Goal: Transaction & Acquisition: Purchase product/service

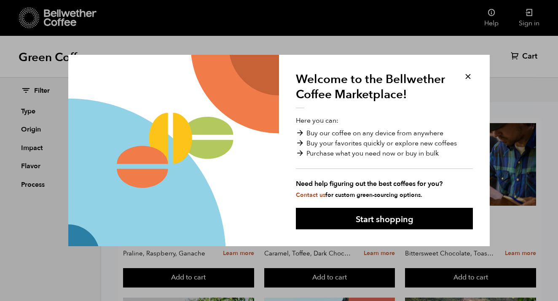
click at [469, 77] on button at bounding box center [468, 77] width 10 height 10
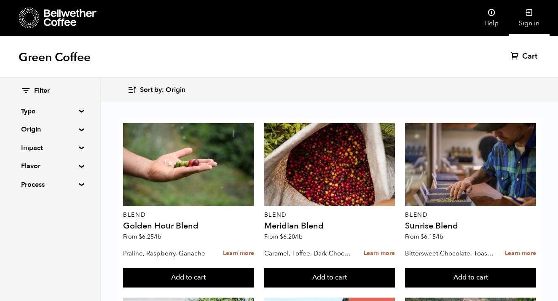
click at [533, 14] on icon at bounding box center [529, 12] width 8 height 8
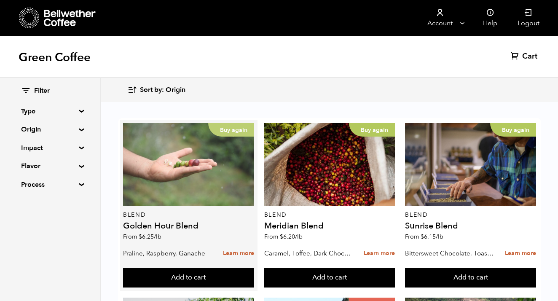
click at [204, 172] on div "Buy again" at bounding box center [188, 164] width 131 height 83
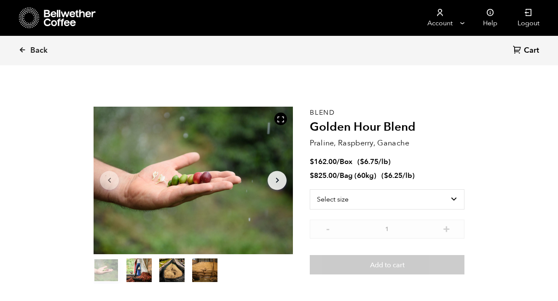
scroll to position [367, 361]
select select "box"
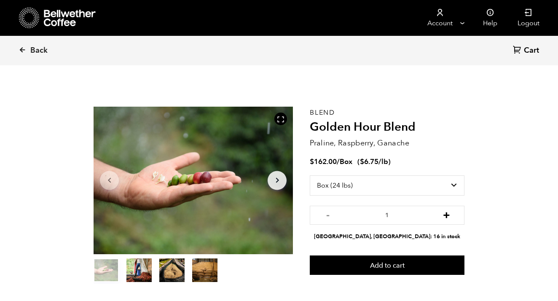
click at [446, 216] on button "+" at bounding box center [446, 214] width 11 height 8
type input "2"
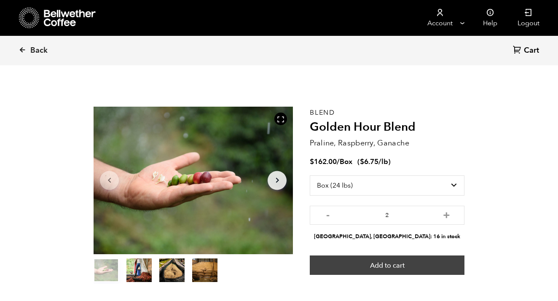
click at [421, 264] on button "Add to cart" at bounding box center [387, 264] width 155 height 19
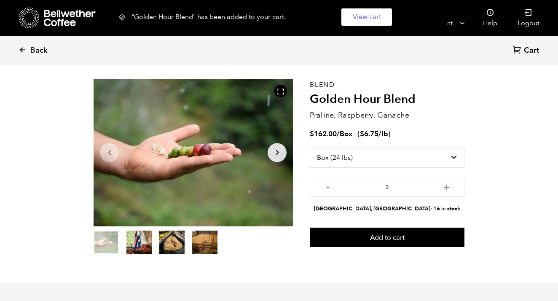
scroll to position [35, 0]
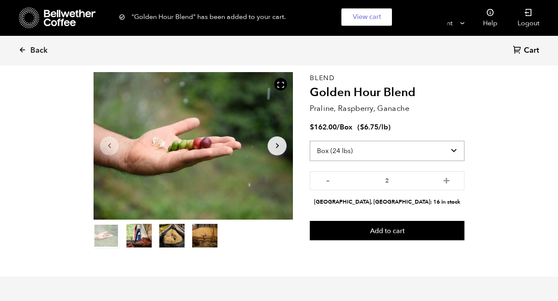
select select "bag-3"
type input "1"
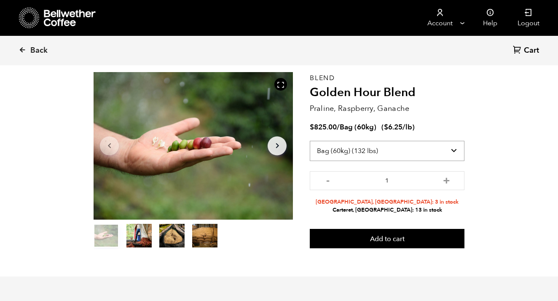
select select "box"
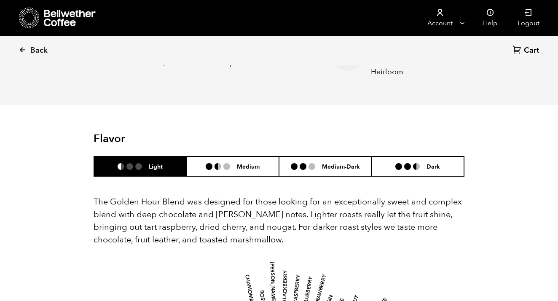
scroll to position [426, 0]
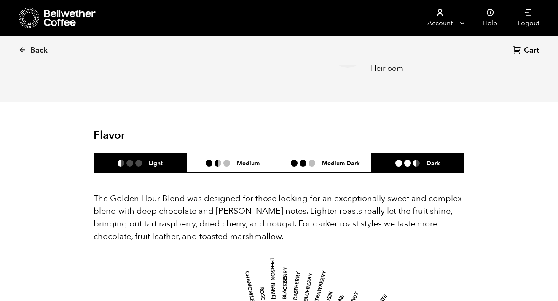
click at [426, 153] on li "Dark" at bounding box center [418, 163] width 93 height 20
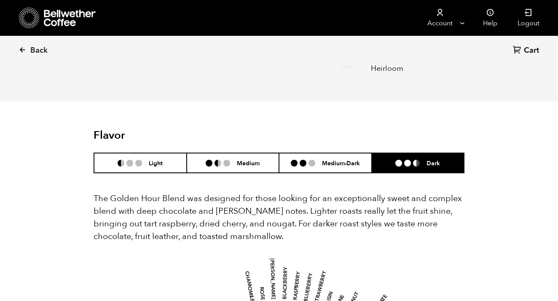
click at [430, 159] on h6 "Dark" at bounding box center [433, 162] width 13 height 7
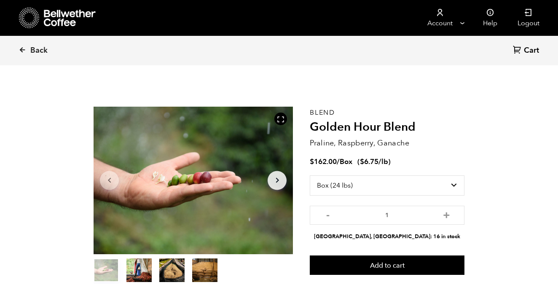
scroll to position [0, 0]
click at [17, 43] on div "Back Cart (0)" at bounding box center [279, 51] width 558 height 30
click at [32, 57] on link "Back" at bounding box center [45, 50] width 52 height 29
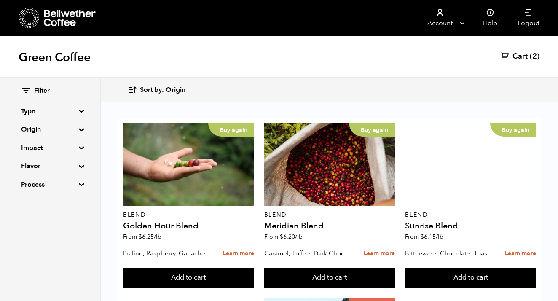
scroll to position [883, 0]
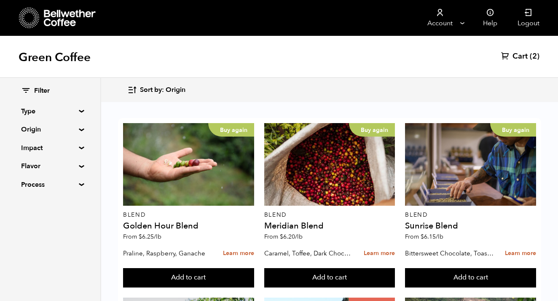
click at [78, 128] on summary "Origin" at bounding box center [50, 129] width 58 height 10
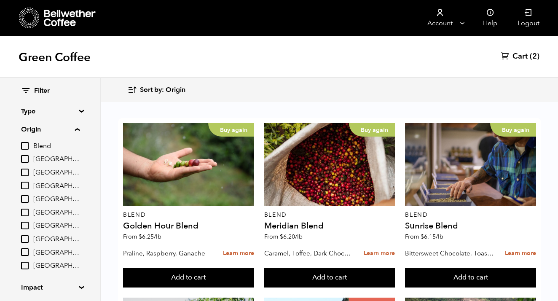
click at [25, 212] on input "[GEOGRAPHIC_DATA]" at bounding box center [25, 213] width 8 height 8
checkbox input "true"
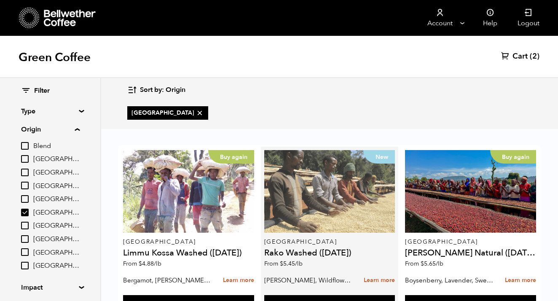
scroll to position [39, 0]
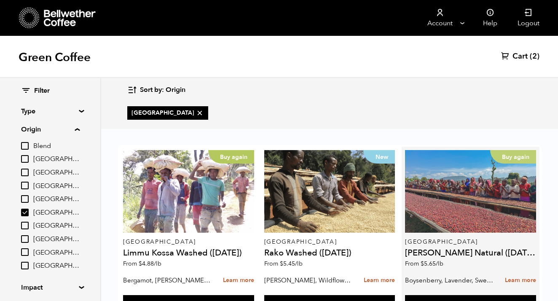
click at [481, 169] on div "Buy again" at bounding box center [470, 191] width 131 height 83
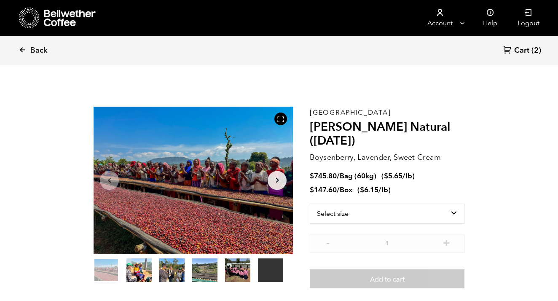
scroll to position [367, 361]
select select "box"
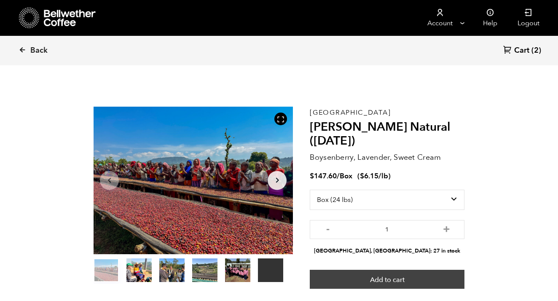
click at [406, 278] on button "Add to cart" at bounding box center [387, 279] width 155 height 19
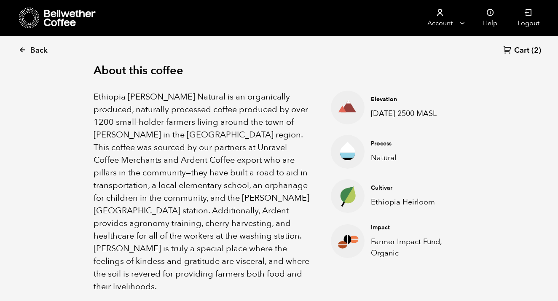
scroll to position [279, 0]
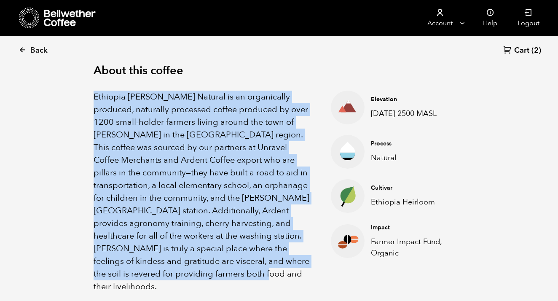
drag, startPoint x: 94, startPoint y: 94, endPoint x: 290, endPoint y: 276, distance: 267.2
copy p "Ethiopia Shanta Golba Natural is an organically produced, naturally processed c…"
